Goal: Navigation & Orientation: Find specific page/section

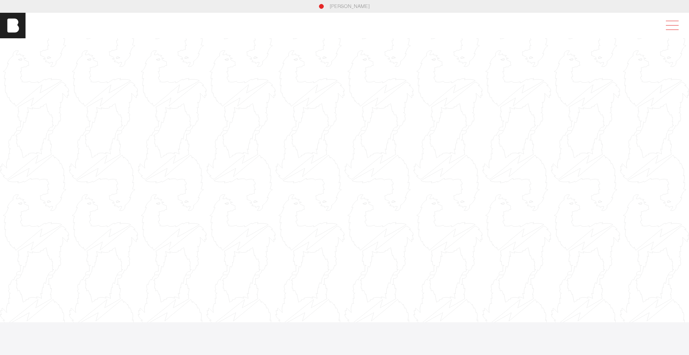
click at [669, 26] on span at bounding box center [671, 25] width 18 height 14
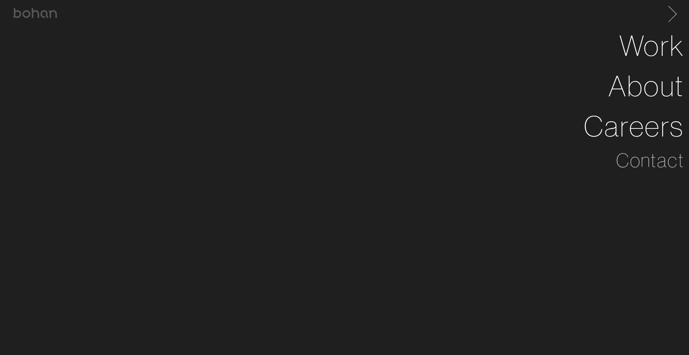
click at [671, 12] on span at bounding box center [671, 12] width 16 height 13
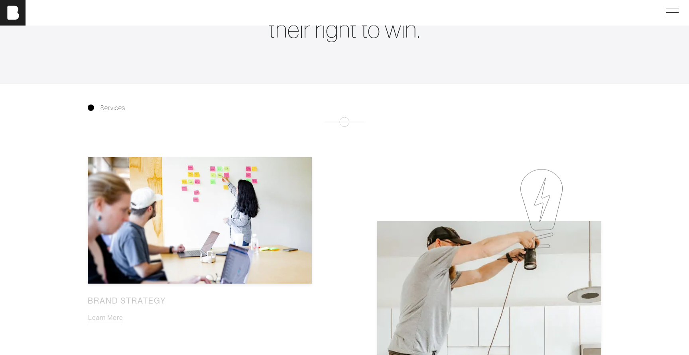
scroll to position [411, 0]
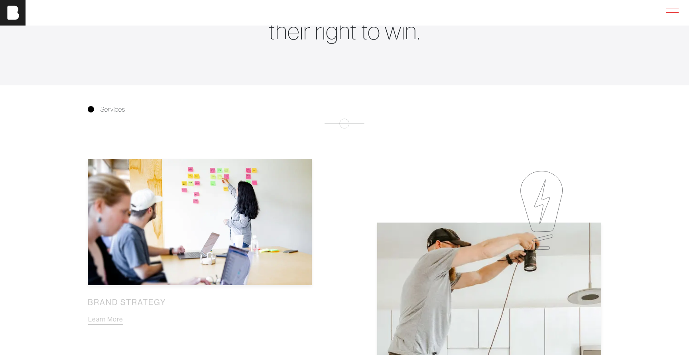
click at [675, 9] on span at bounding box center [671, 13] width 18 height 14
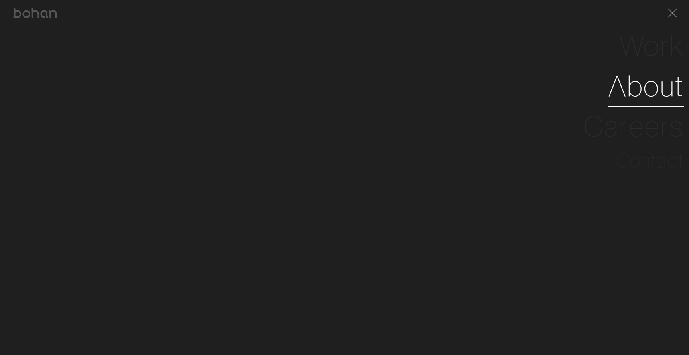
click at [658, 77] on link "About" at bounding box center [647, 86] width 76 height 40
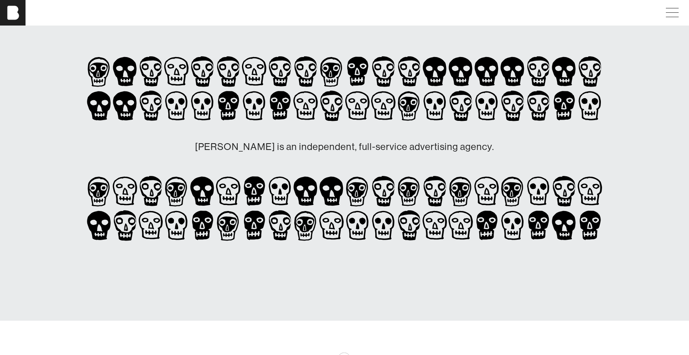
scroll to position [43, 0]
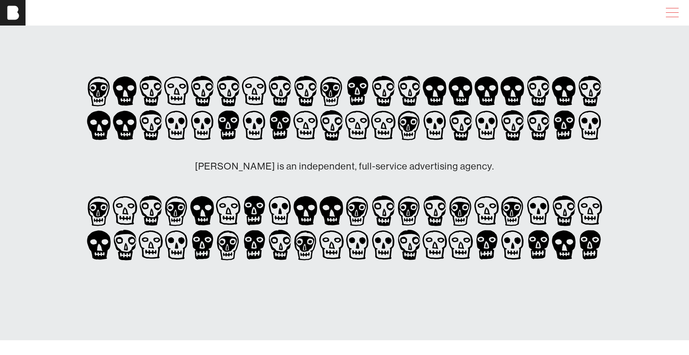
click at [667, 11] on span at bounding box center [671, 13] width 18 height 14
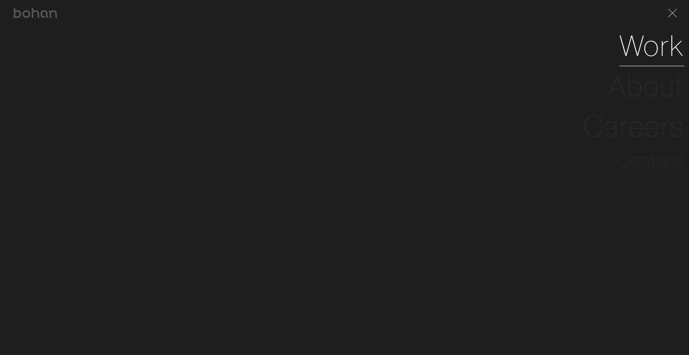
click at [638, 47] on link "Work" at bounding box center [651, 46] width 65 height 40
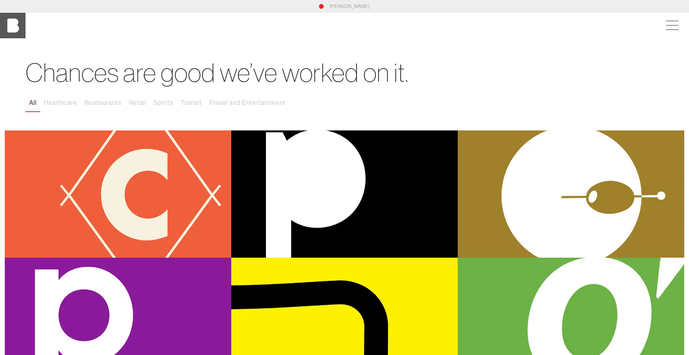
click at [20, 30] on img at bounding box center [13, 26] width 26 height 26
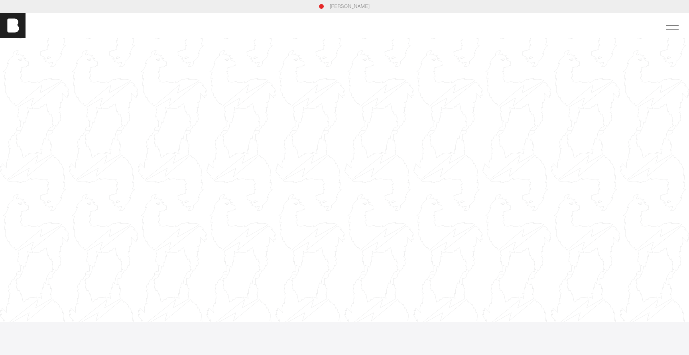
click at [357, 4] on link "[PERSON_NAME]" at bounding box center [350, 6] width 40 height 7
